Goal: Task Accomplishment & Management: Manage account settings

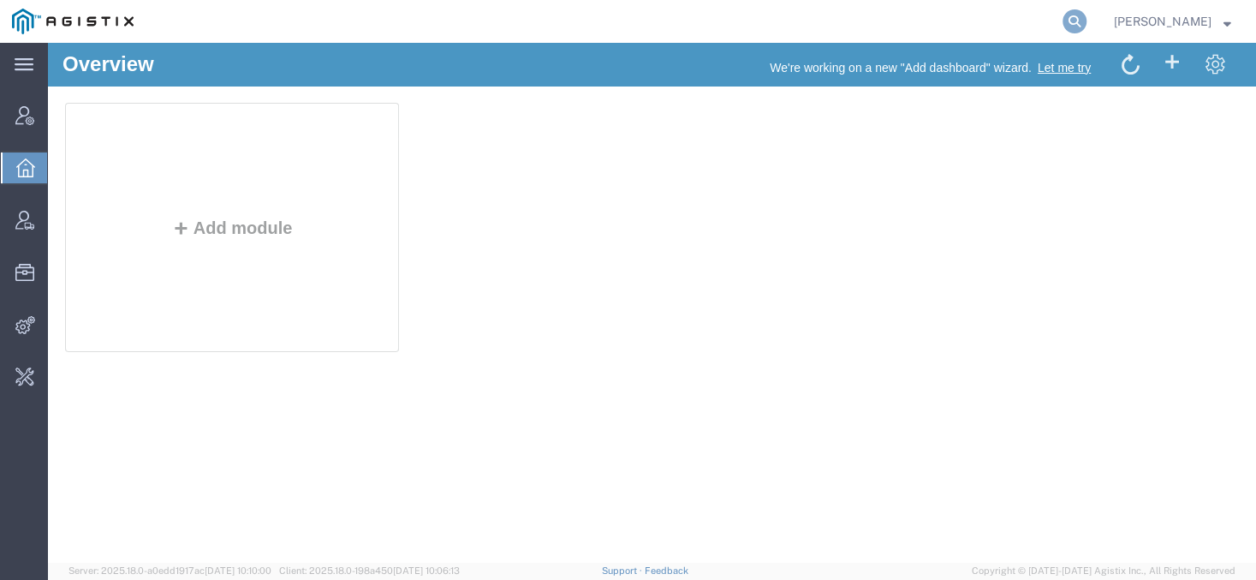
click at [1086, 23] on icon at bounding box center [1074, 21] width 24 height 24
type input "offline@gulfstream"
click at [59, 111] on span "Account Manager" at bounding box center [53, 115] width 12 height 34
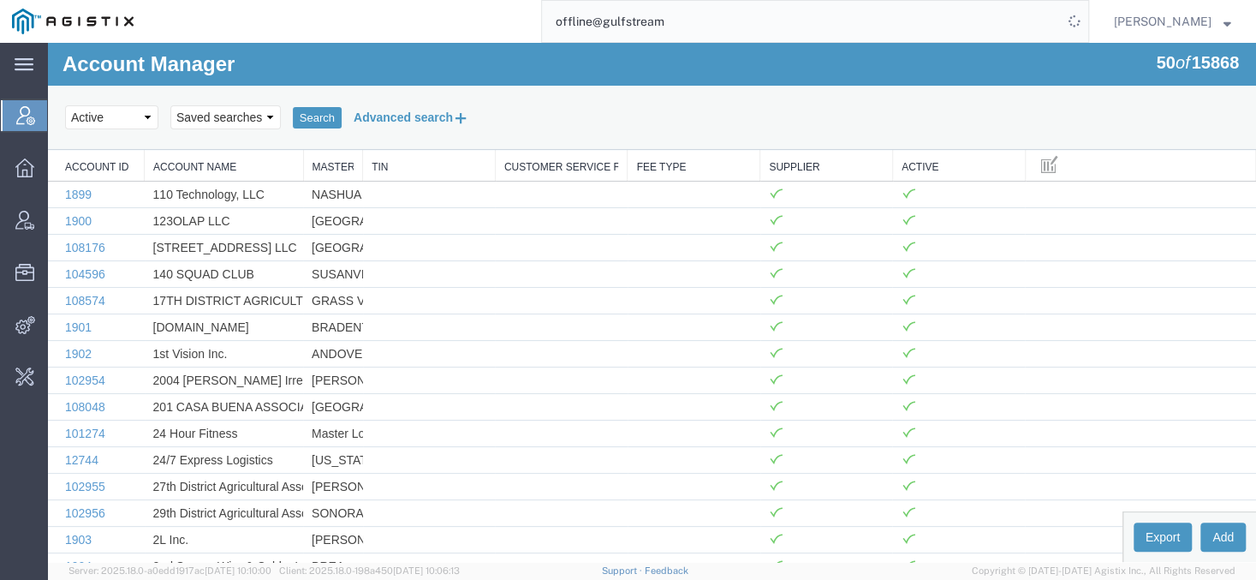
click at [376, 112] on button "Advanced search" at bounding box center [412, 117] width 140 height 29
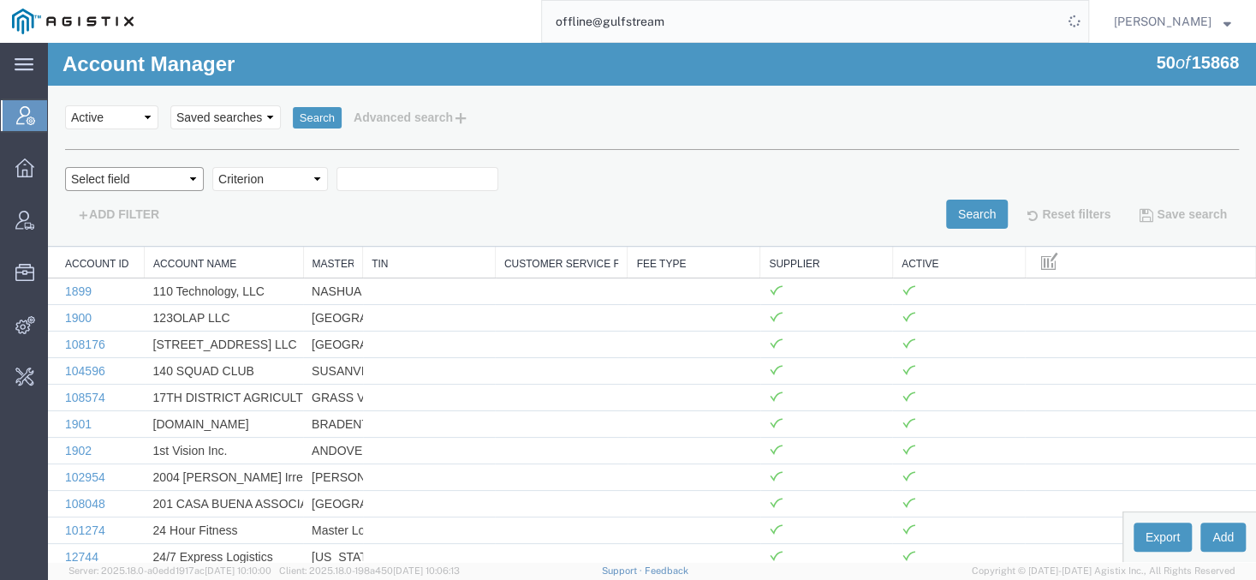
click at [65, 167] on select "Select field Account Name Active Supplier" at bounding box center [134, 179] width 139 height 24
select select "accountName"
click option "Account Name" at bounding box center [48, 43] width 0 height 0
click at [212, 167] on select "Criterion contains does not contain is is blank is not blank starts with" at bounding box center [270, 179] width 116 height 24
select select "contains"
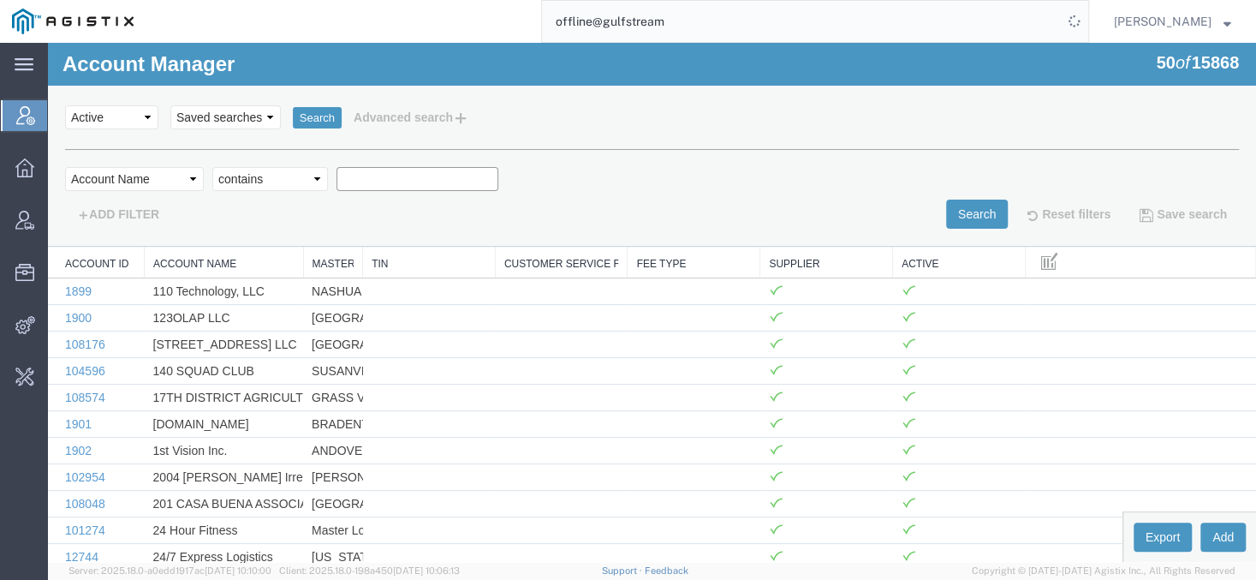
click option "contains" at bounding box center [48, 43] width 0 height 0
click at [354, 173] on input "text" at bounding box center [417, 179] width 162 height 24
type input "gulfstream"
click at [972, 203] on button "Search" at bounding box center [977, 213] width 62 height 29
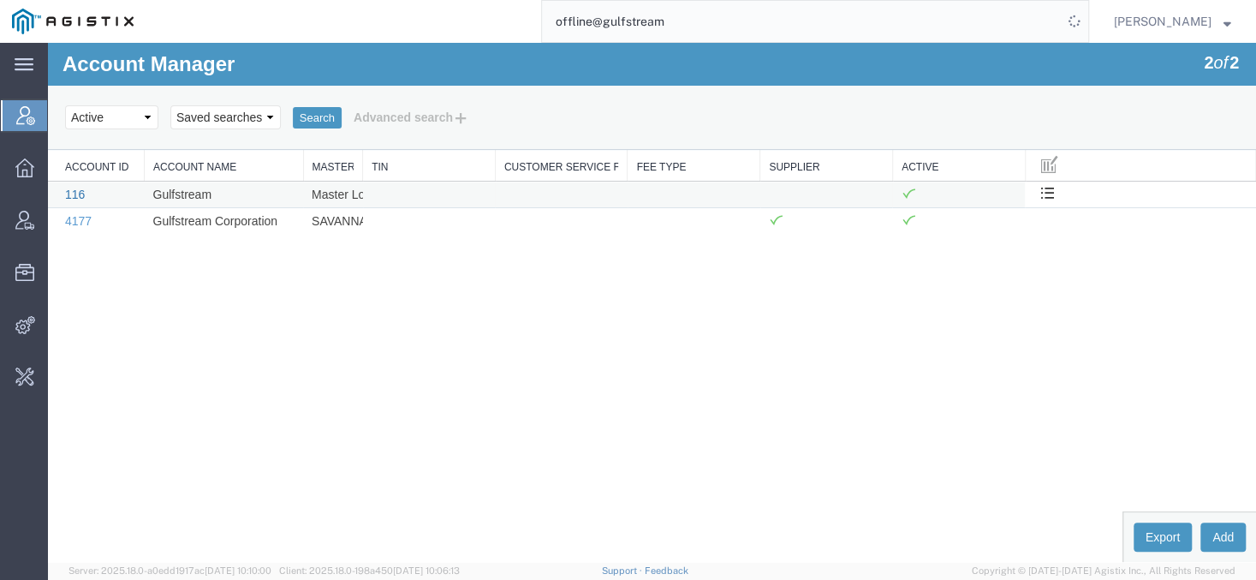
click at [74, 200] on link "116" at bounding box center [75, 194] width 20 height 14
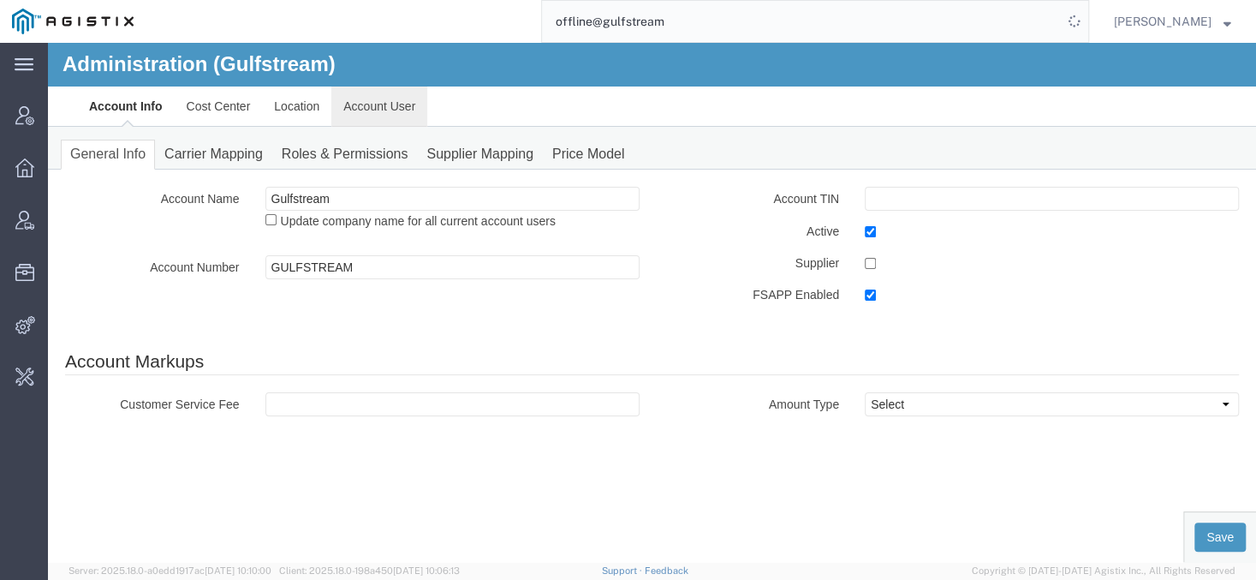
click at [378, 102] on link "Account User" at bounding box center [379, 106] width 96 height 41
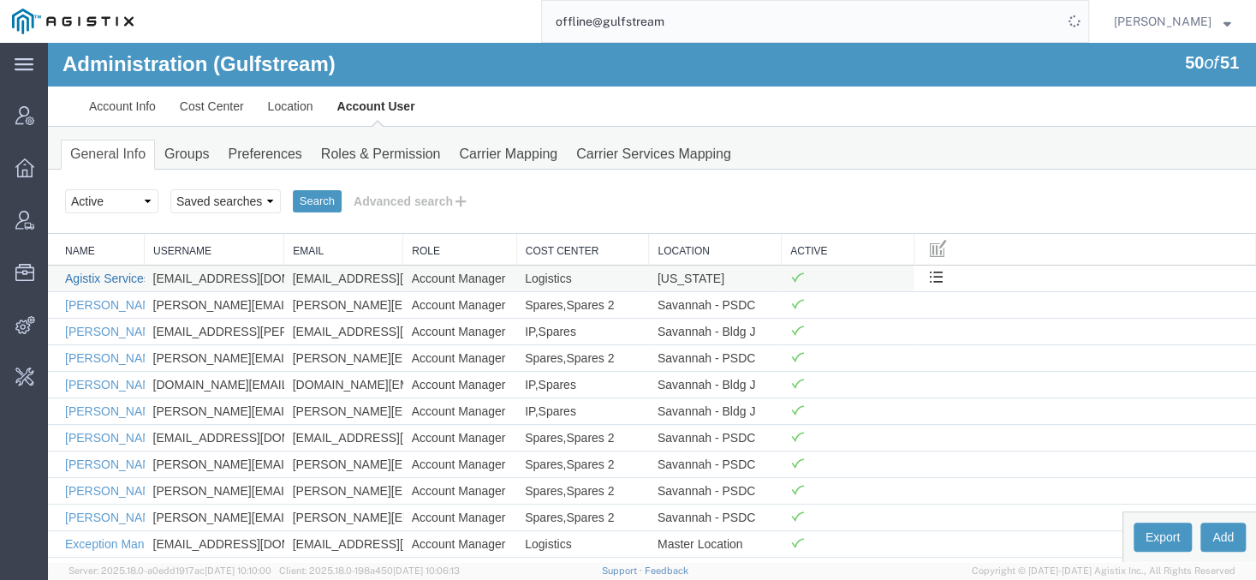
click at [126, 279] on link "Agistix Services" at bounding box center [107, 278] width 85 height 14
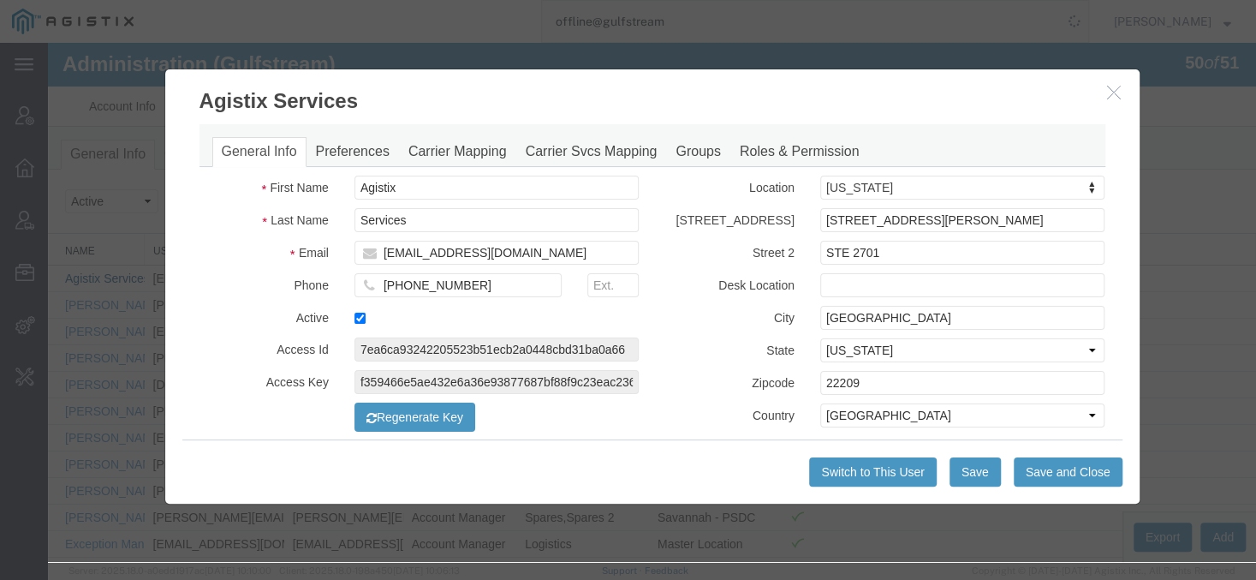
select select "COSTCENTER"
select select "269"
click at [889, 464] on button "Switch to This User" at bounding box center [872, 471] width 127 height 29
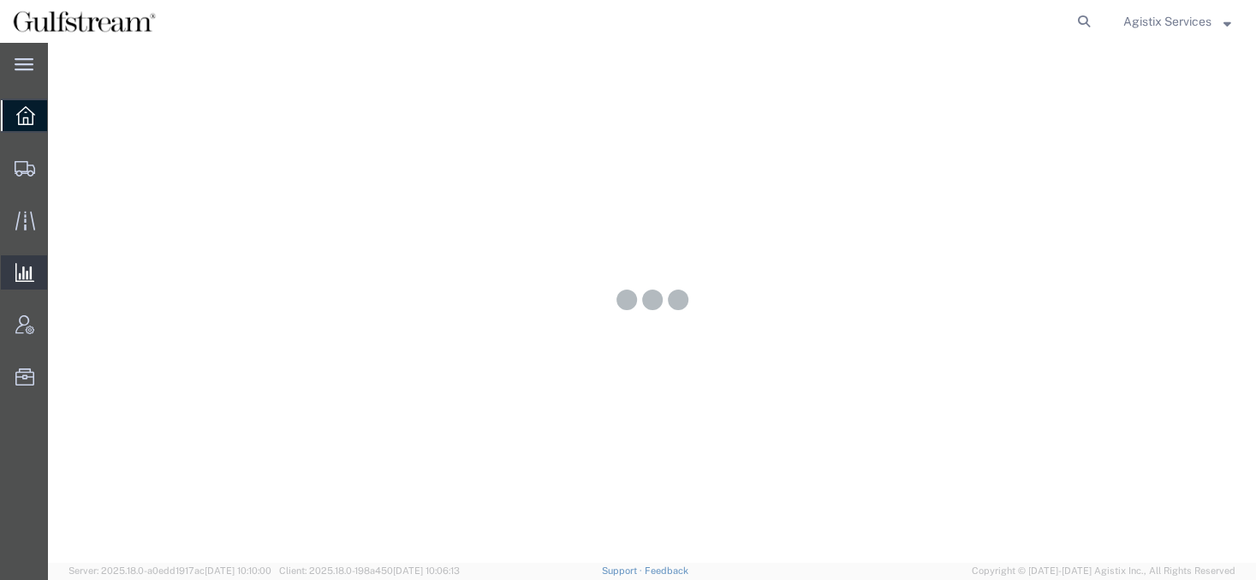
click at [0, 0] on span "Saved Reports" at bounding box center [0, 0] width 0 height 0
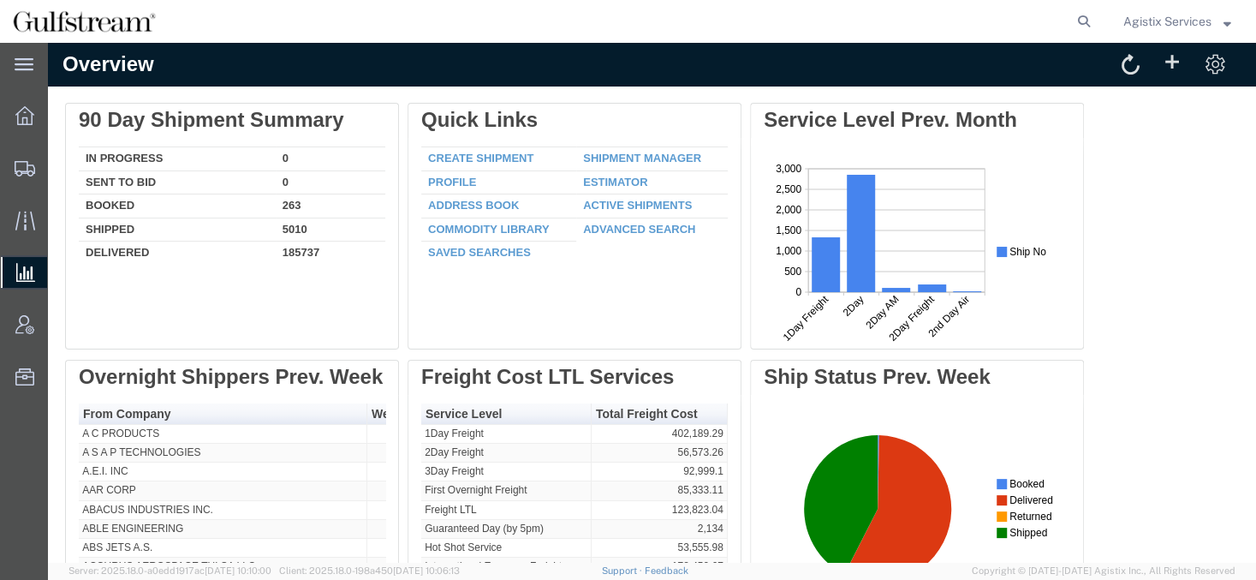
click at [0, 0] on span "Saved Reports" at bounding box center [0, 0] width 0 height 0
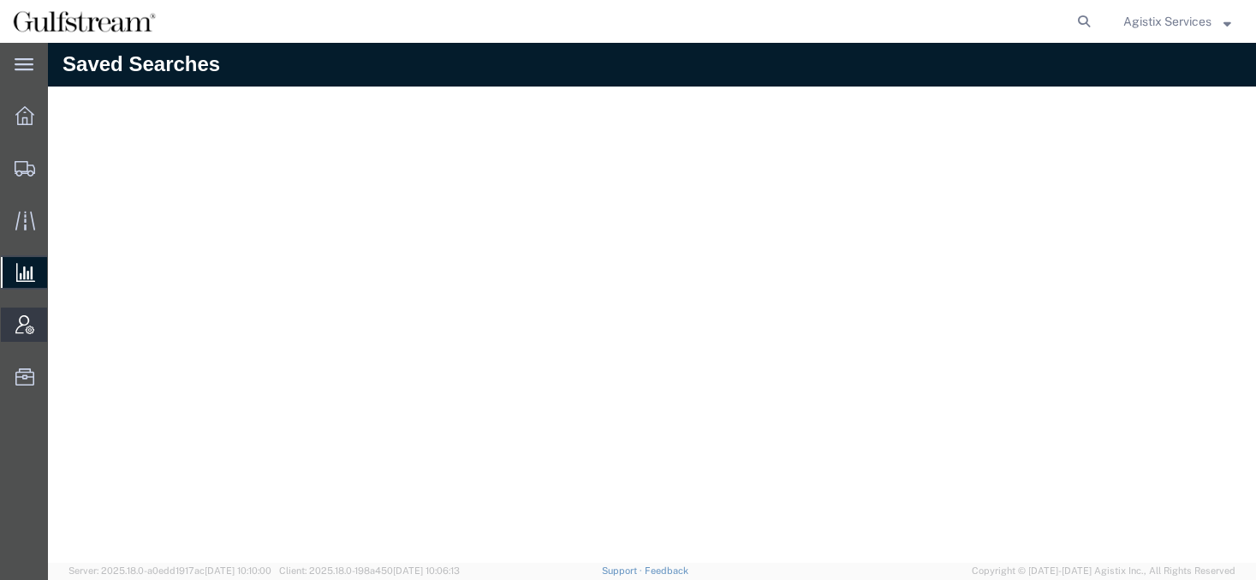
click at [59, 323] on span "Account Admin" at bounding box center [53, 324] width 12 height 34
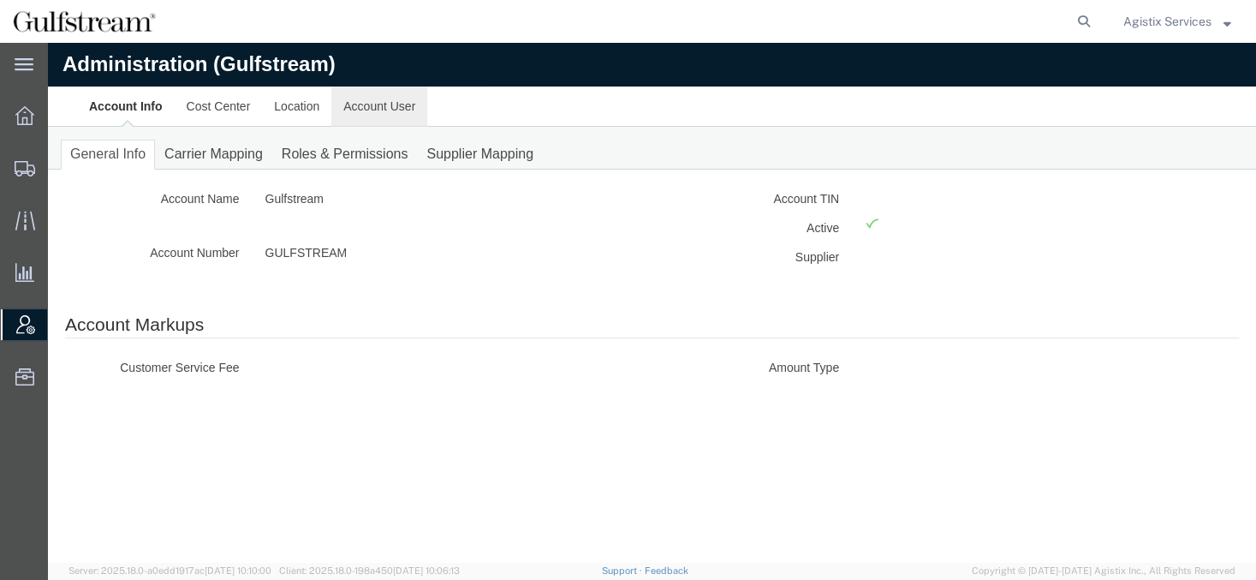
click at [355, 102] on link "Account User" at bounding box center [379, 106] width 96 height 41
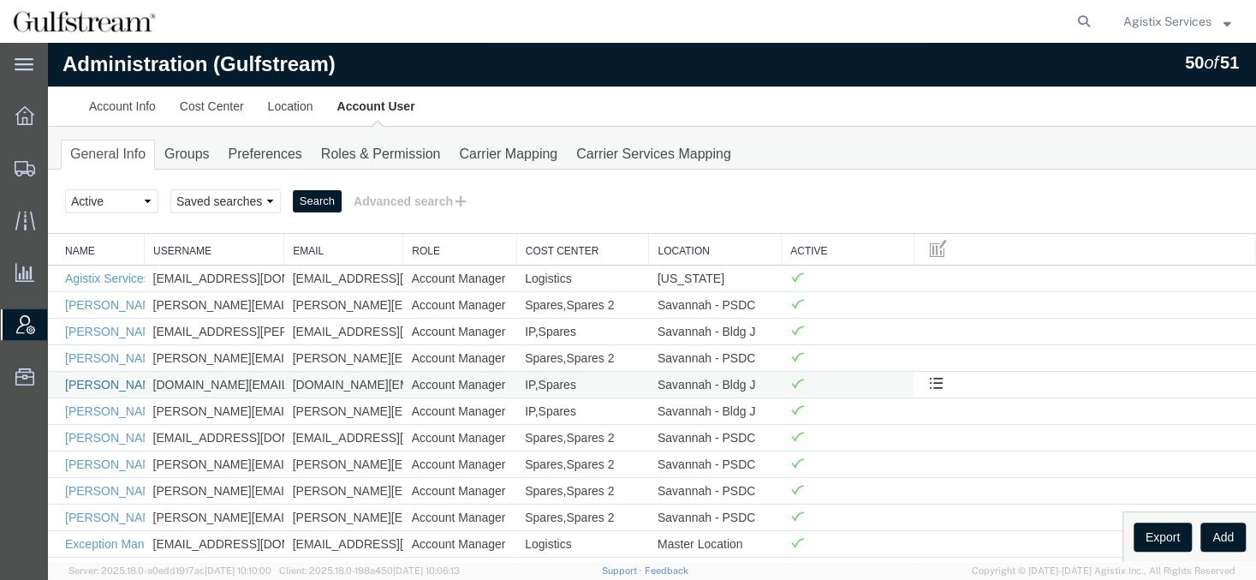
click at [102, 390] on link "[PERSON_NAME]" at bounding box center [114, 385] width 98 height 14
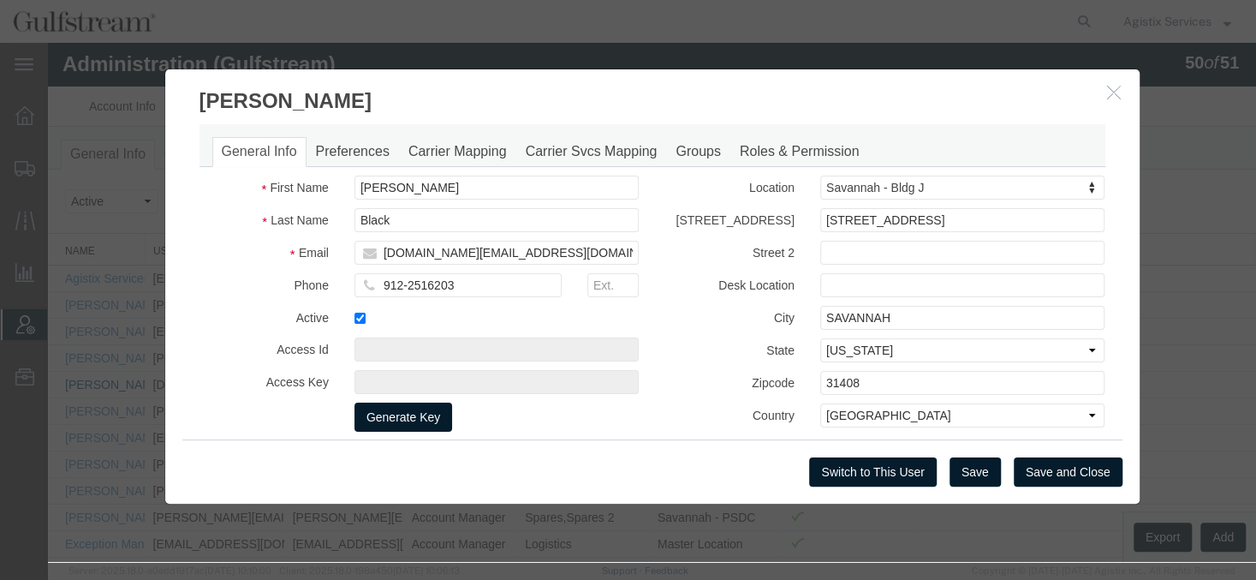
select select "COSTCENTER"
select select "1103"
select select "COSTCENTER"
select select "1118"
click at [822, 470] on button "Switch to This User" at bounding box center [872, 471] width 127 height 29
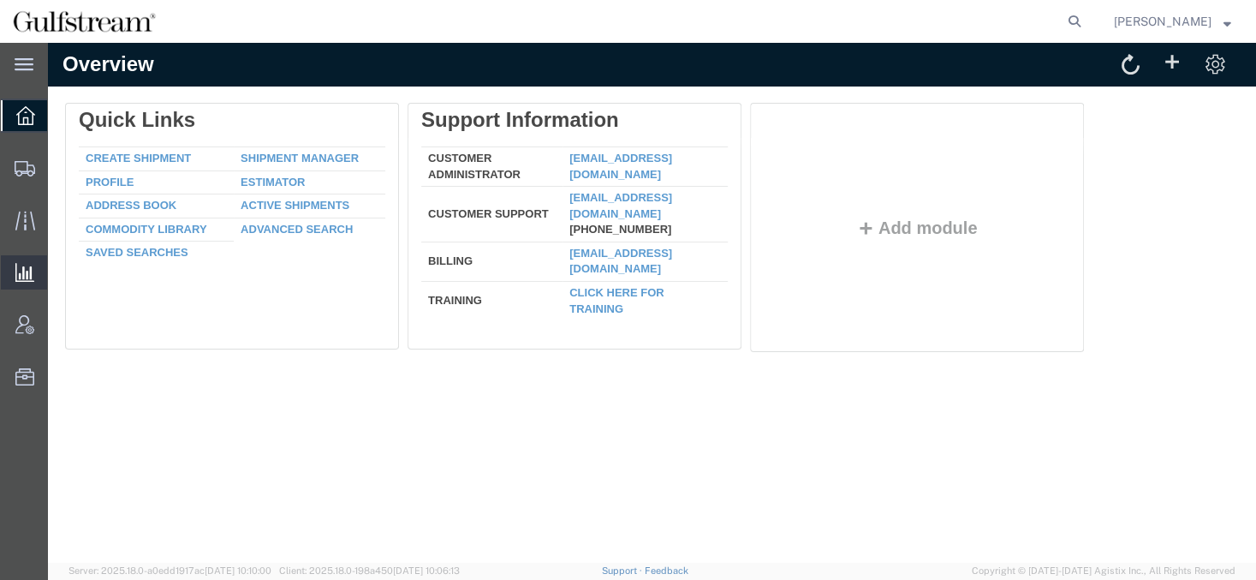
click at [0, 0] on span "Saved Reports" at bounding box center [0, 0] width 0 height 0
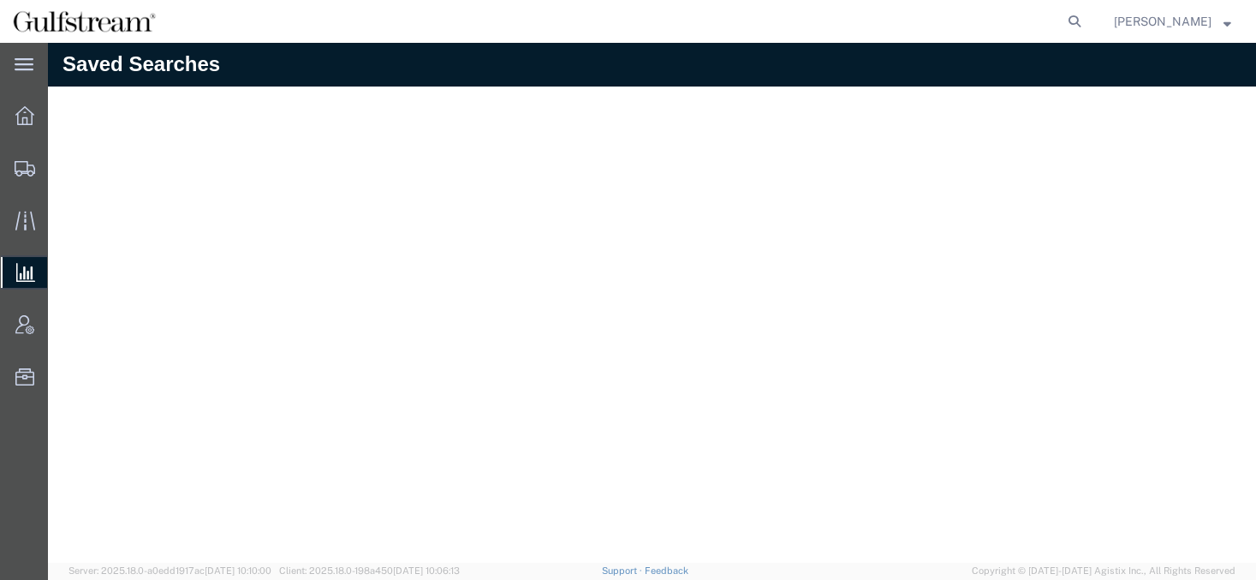
click at [0, 0] on span "Saved Reports" at bounding box center [0, 0] width 0 height 0
